Goal: Task Accomplishment & Management: Complete application form

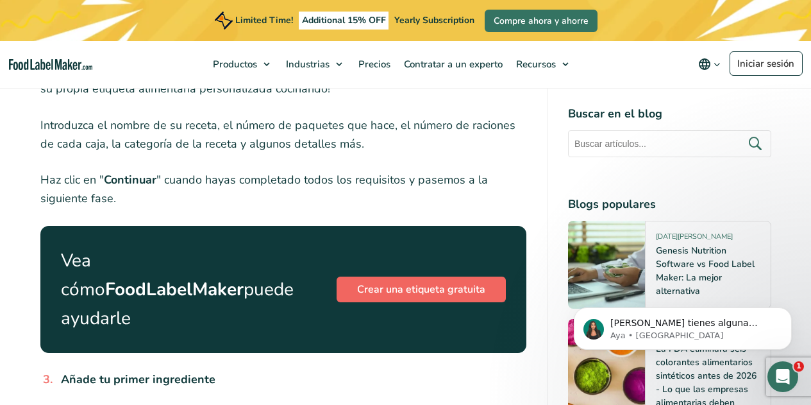
scroll to position [1079, 0]
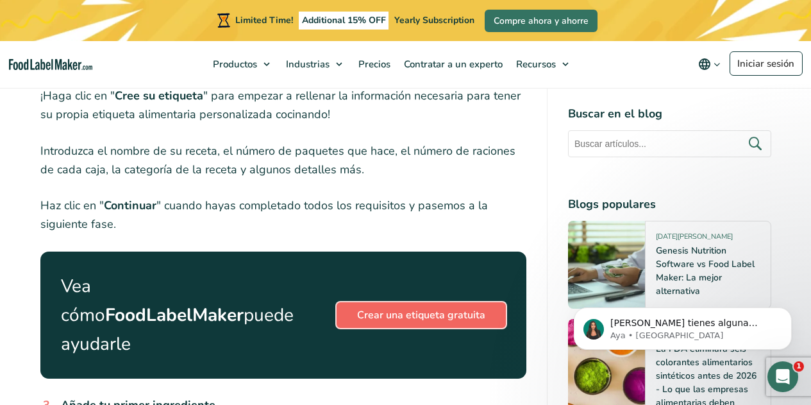
click at [396, 317] on link "Crear una etiqueta gratuita" at bounding box center [421, 315] width 169 height 26
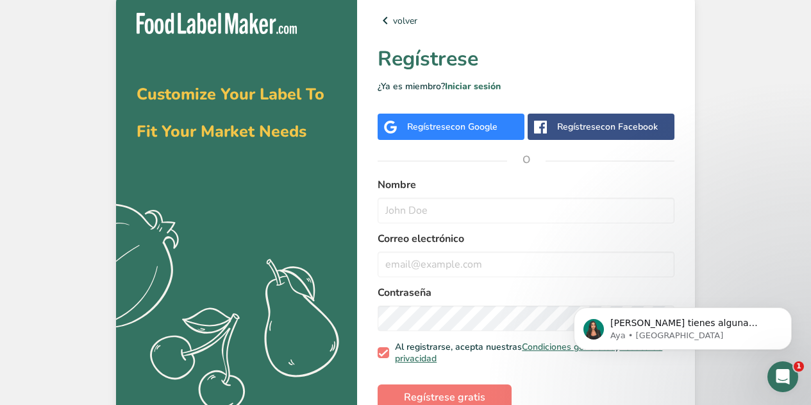
click at [416, 120] on div "Regístrese con Google" at bounding box center [452, 126] width 90 height 13
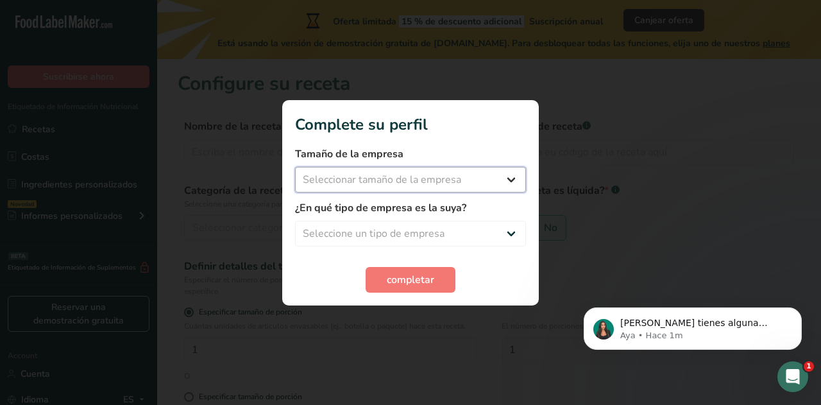
click at [430, 182] on select "Seleccionar tamaño de la empresa Menos de 10 empleados De 10 a 50 empleados De …" at bounding box center [410, 180] width 231 height 26
select select "1"
click at [295, 167] on select "Seleccionar tamaño de la empresa Menos de 10 empleados De 10 a 50 empleados De …" at bounding box center [410, 180] width 231 height 26
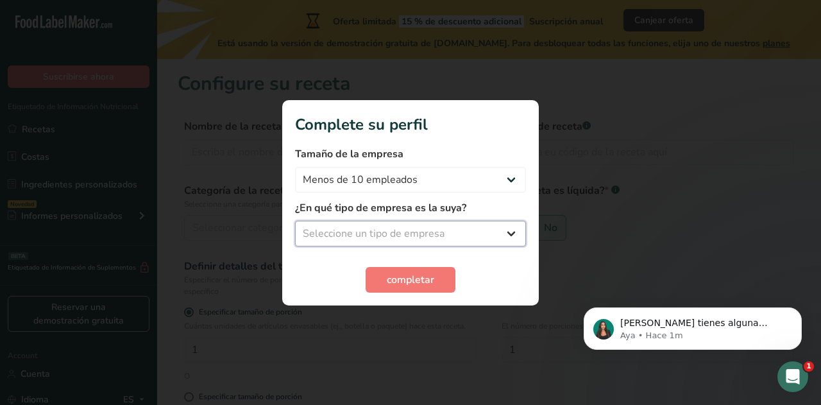
click at [412, 232] on select "Seleccione un tipo de empresa Fabricante de alimentos envasados Restaurante y c…" at bounding box center [410, 234] width 231 height 26
select select "2"
click at [295, 221] on select "Seleccione un tipo de empresa Fabricante de alimentos envasados Restaurante y c…" at bounding box center [410, 234] width 231 height 26
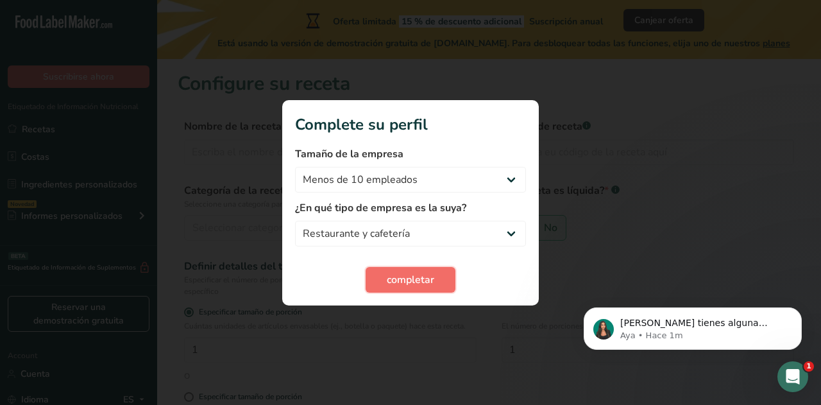
click at [407, 276] on span "completar" at bounding box center [410, 279] width 47 height 15
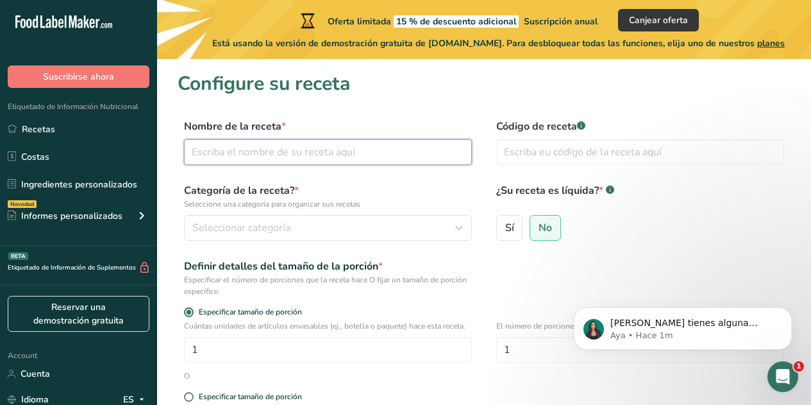
click at [318, 148] on input "text" at bounding box center [328, 152] width 288 height 26
type input "S"
click at [228, 152] on input "Barritas energéticas" at bounding box center [328, 152] width 288 height 26
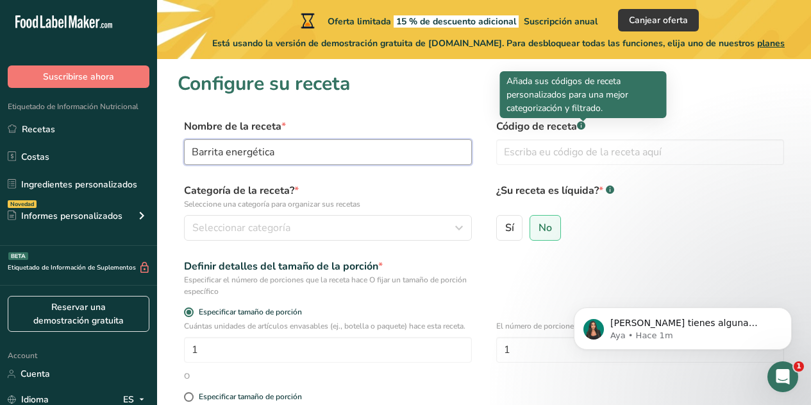
type input "Barrita energética"
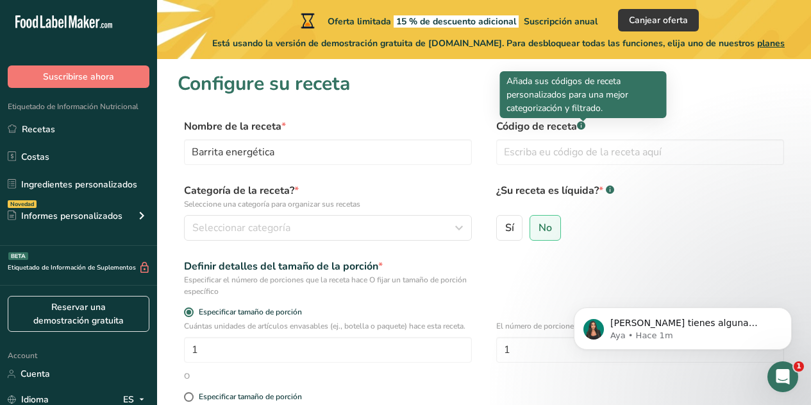
click at [584, 127] on rect at bounding box center [581, 125] width 8 height 8
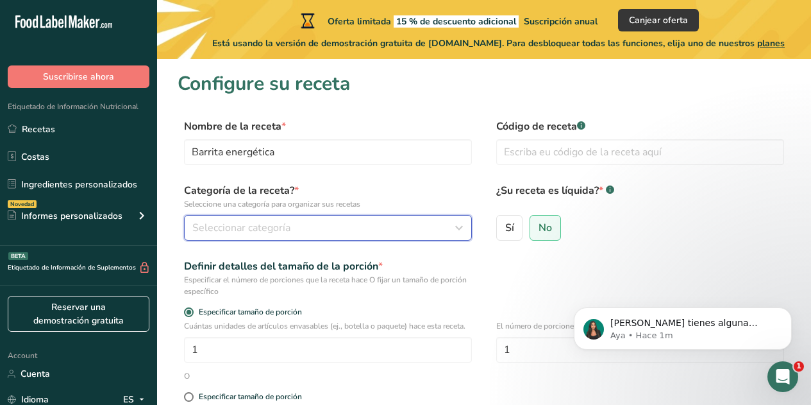
click at [295, 218] on button "Seleccionar categoría" at bounding box center [328, 228] width 288 height 26
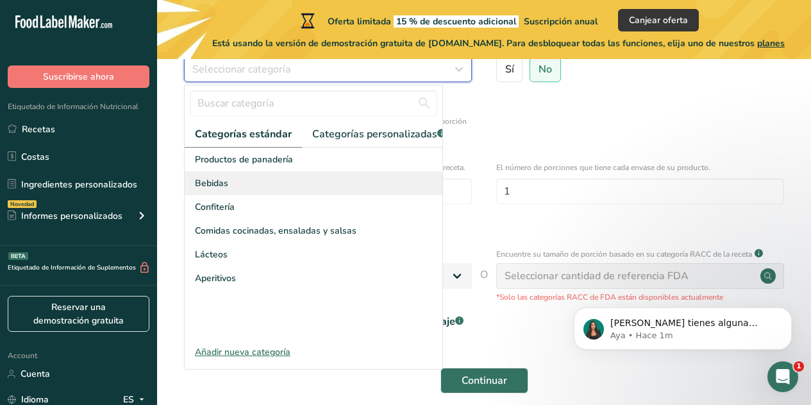
scroll to position [157, 0]
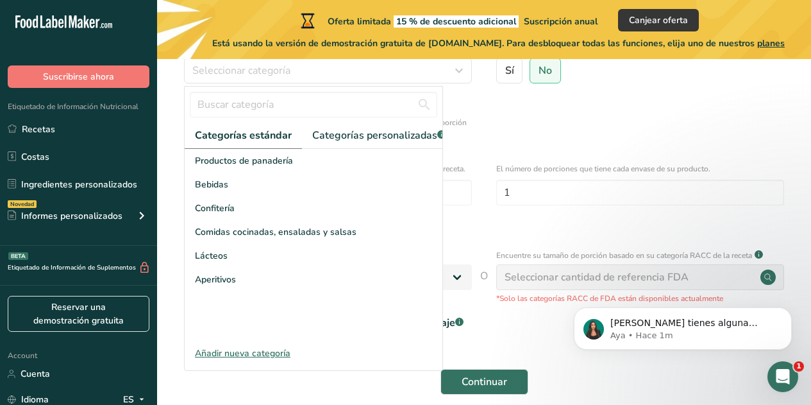
click at [262, 360] on div "Añadir nueva categoría" at bounding box center [314, 352] width 258 height 13
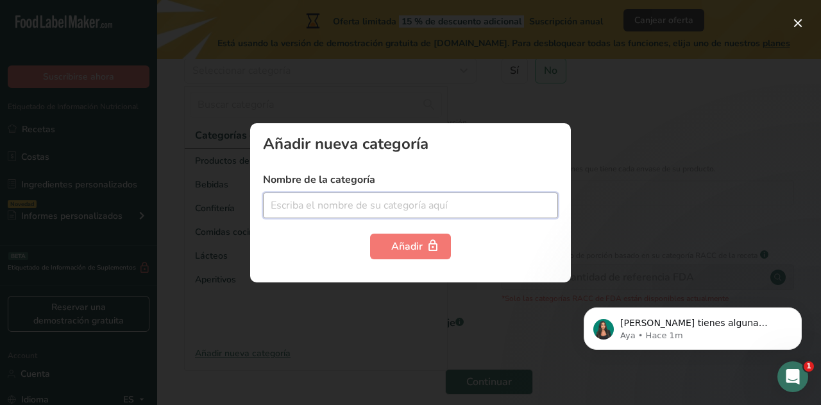
click at [310, 208] on input "text" at bounding box center [410, 205] width 295 height 26
type input "B"
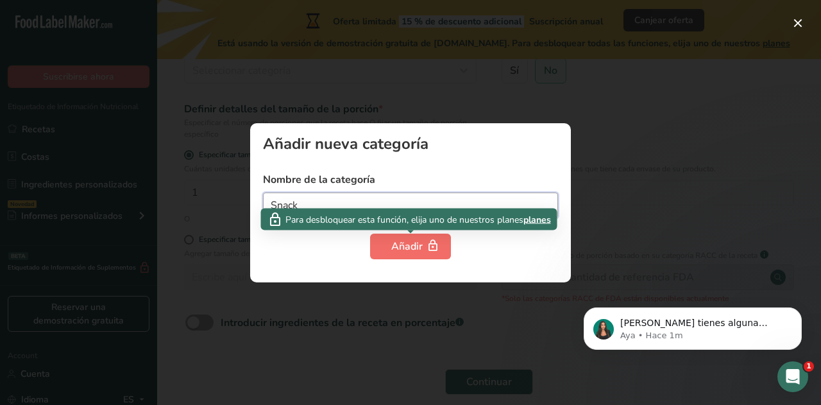
type input "Snack"
click at [393, 242] on div "Añadir" at bounding box center [410, 246] width 38 height 15
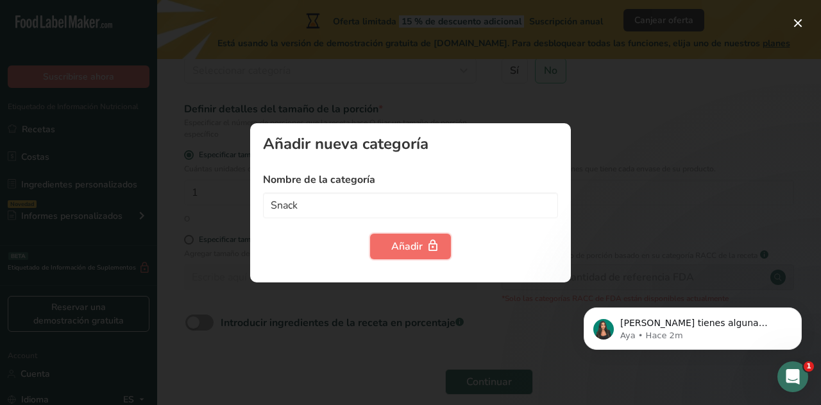
click at [404, 246] on div "Añadir" at bounding box center [410, 246] width 38 height 15
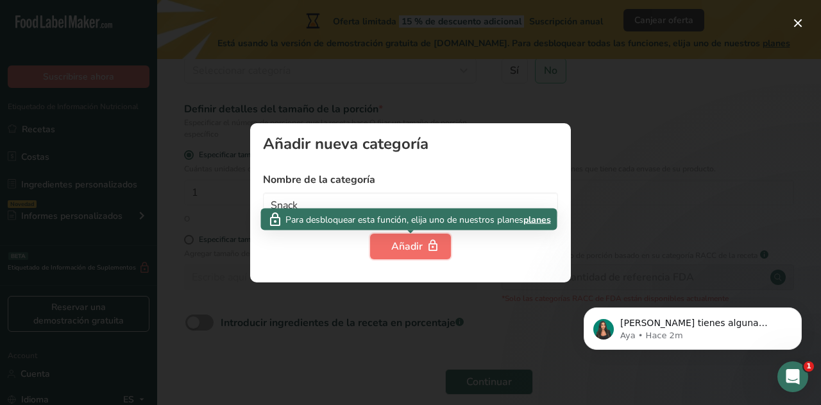
click at [404, 246] on div "Añadir" at bounding box center [410, 246] width 38 height 15
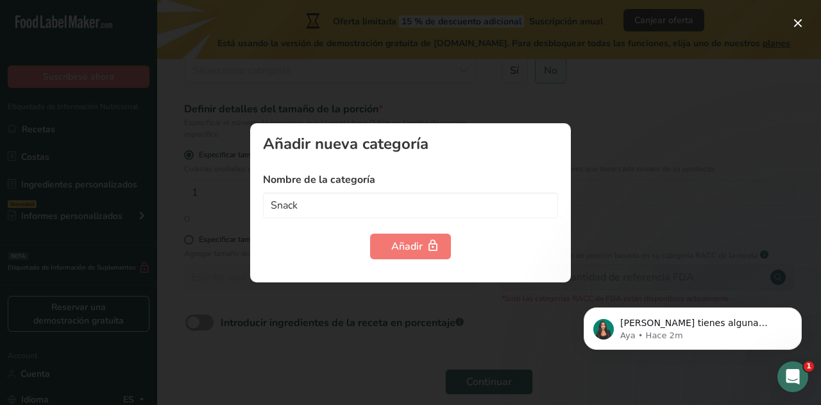
click at [631, 187] on div at bounding box center [410, 202] width 821 height 405
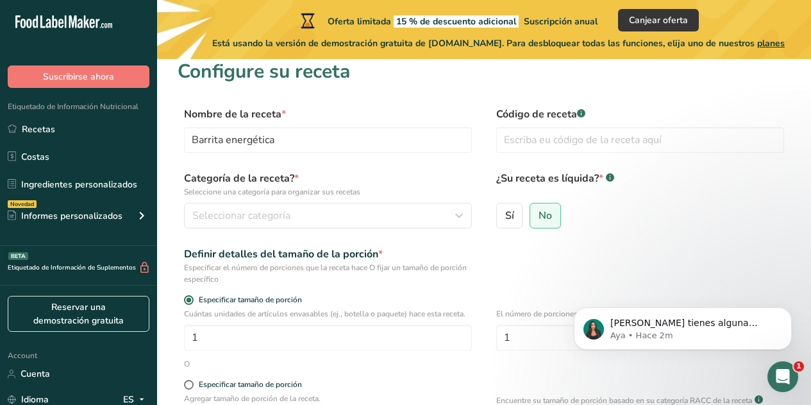
scroll to position [0, 0]
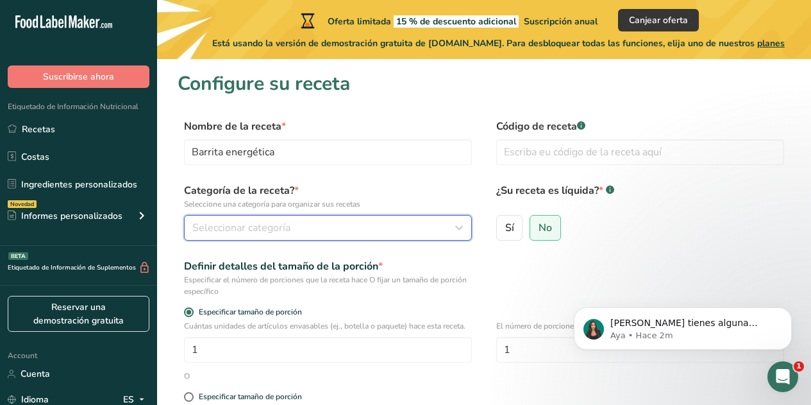
click at [323, 224] on div "Seleccionar categoría" at bounding box center [324, 227] width 264 height 15
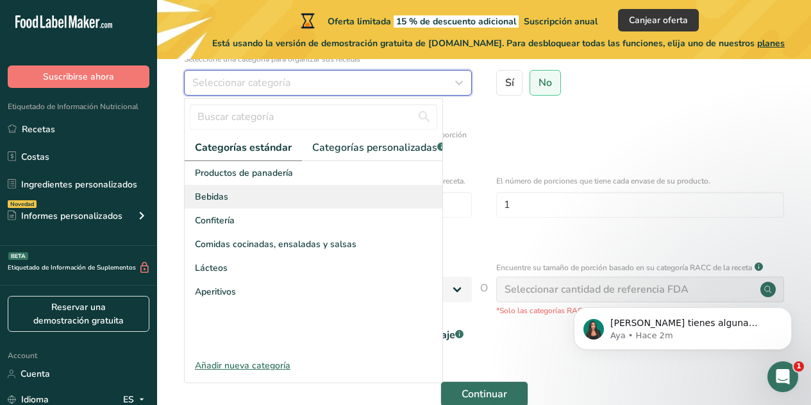
scroll to position [146, 0]
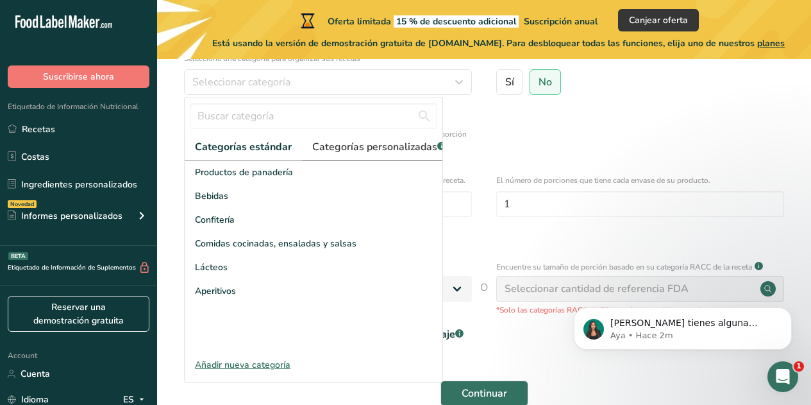
click at [359, 141] on span "Categorías personalizadas .a-a{fill:#347362;}.b-a{fill:#fff;}" at bounding box center [378, 146] width 133 height 15
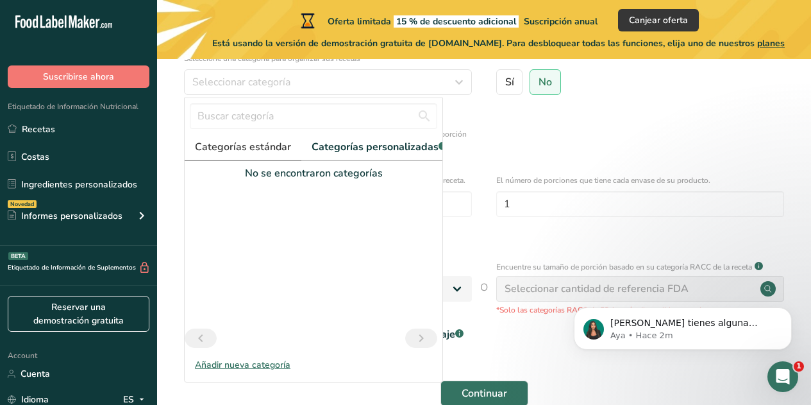
click at [236, 146] on span "Categorías estándar" at bounding box center [243, 146] width 96 height 15
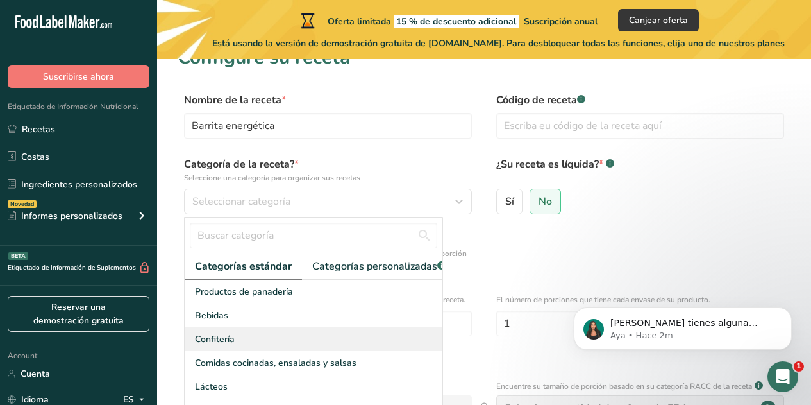
scroll to position [26, 0]
click at [265, 347] on div "Confitería" at bounding box center [314, 340] width 258 height 24
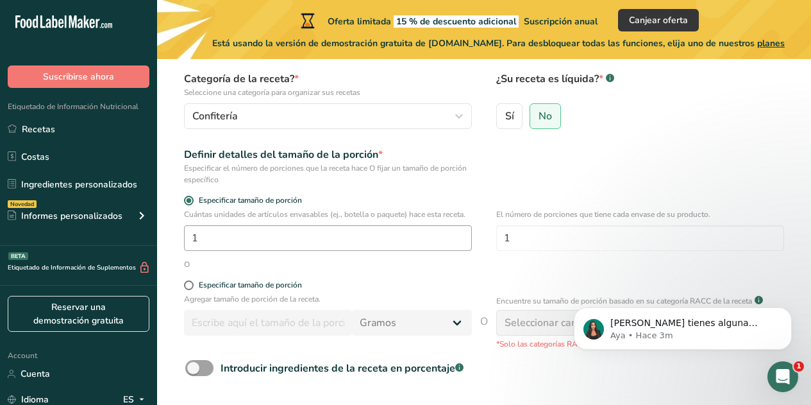
scroll to position [114, 0]
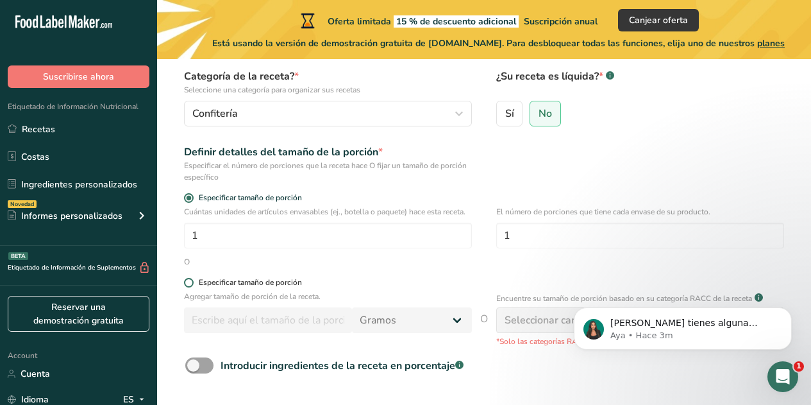
click at [191, 283] on span at bounding box center [189, 283] width 10 height 10
click at [191, 283] on input "Especificar tamaño de porción" at bounding box center [188, 282] width 8 height 8
radio input "true"
radio input "false"
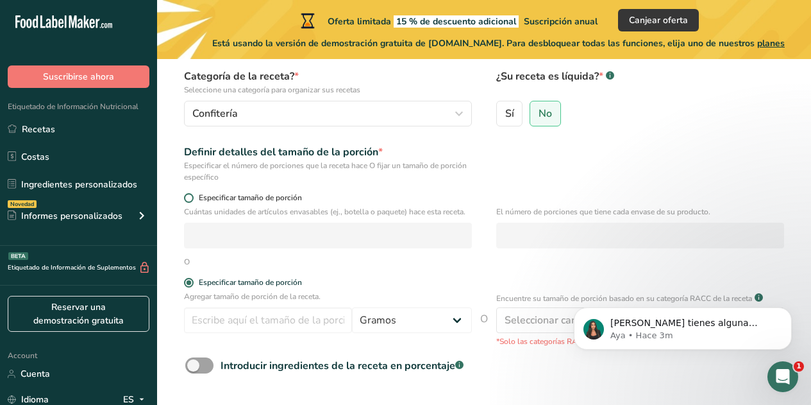
click at [189, 196] on span at bounding box center [189, 198] width 10 height 10
click at [189, 196] on input "Especificar tamaño de porción" at bounding box center [188, 198] width 8 height 8
radio input "true"
radio input "false"
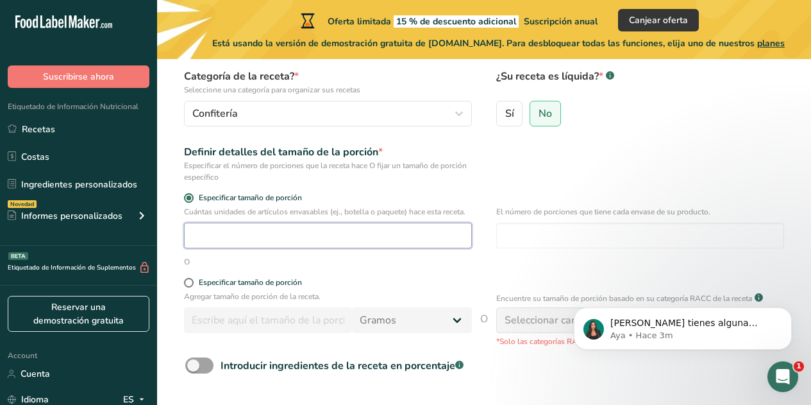
click at [195, 239] on input "number" at bounding box center [328, 236] width 288 height 26
type input "1"
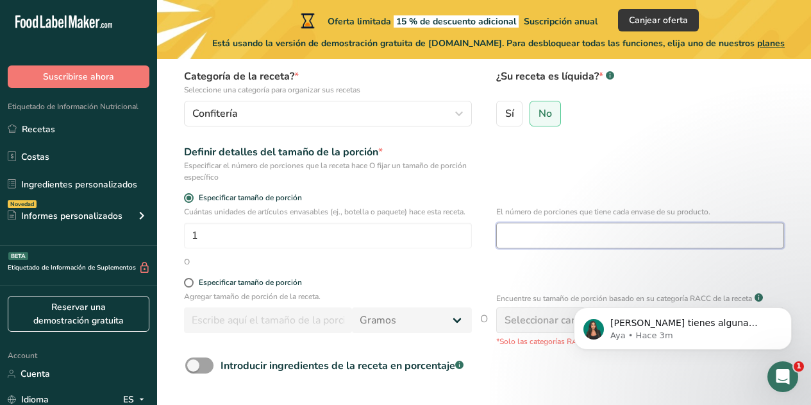
click at [509, 236] on input "number" at bounding box center [640, 236] width 288 height 26
type input "1"
click at [445, 255] on div "Cuántas unidades de artículos envasables (ej., botella o paquete) hace esta rec…" at bounding box center [484, 231] width 613 height 50
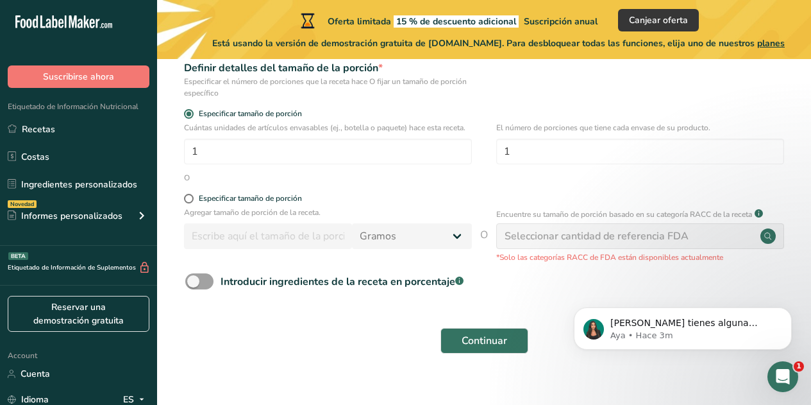
scroll to position [199, 0]
click at [500, 341] on span "Continuar" at bounding box center [485, 339] width 46 height 15
